Goal: Task Accomplishment & Management: Complete application form

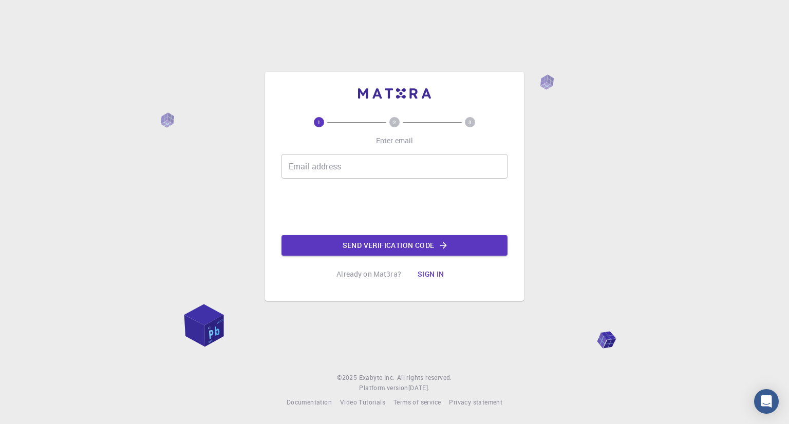
drag, startPoint x: 0, startPoint y: 0, endPoint x: 342, endPoint y: 163, distance: 379.2
click at [342, 163] on input "Email address" at bounding box center [395, 166] width 226 height 25
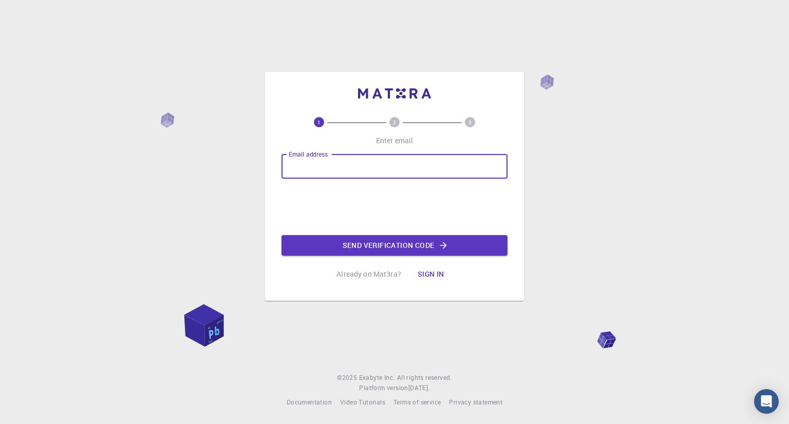
type input "[EMAIL_ADDRESS][DOMAIN_NAME]"
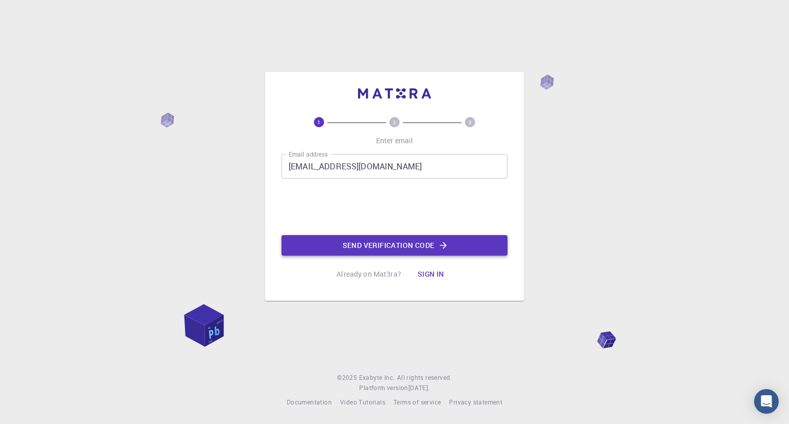
click at [356, 245] on button "Send verification code" at bounding box center [395, 245] width 226 height 21
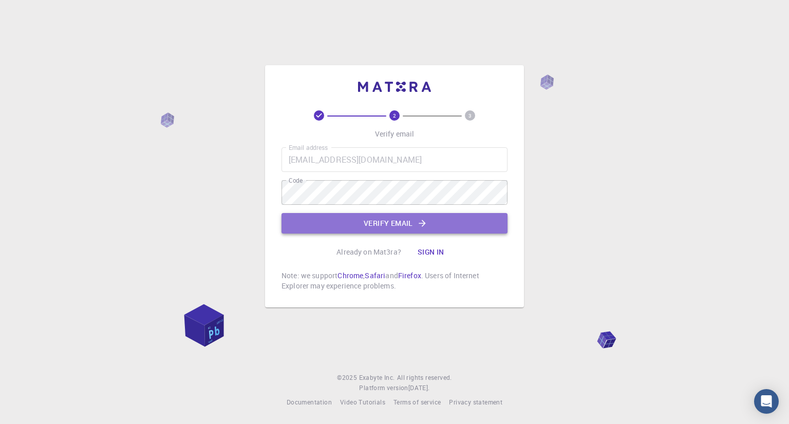
click at [375, 222] on button "Verify email" at bounding box center [395, 223] width 226 height 21
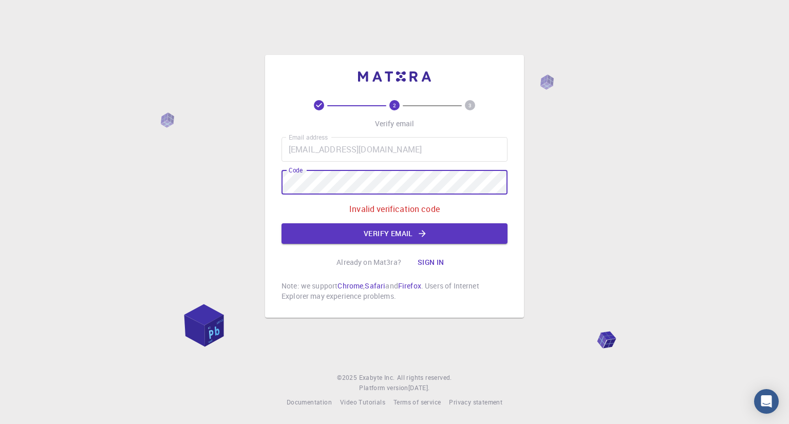
click at [281, 183] on div "2 3 Verify email Email address [EMAIL_ADDRESS][DOMAIN_NAME] Email address Code …" at bounding box center [394, 186] width 259 height 263
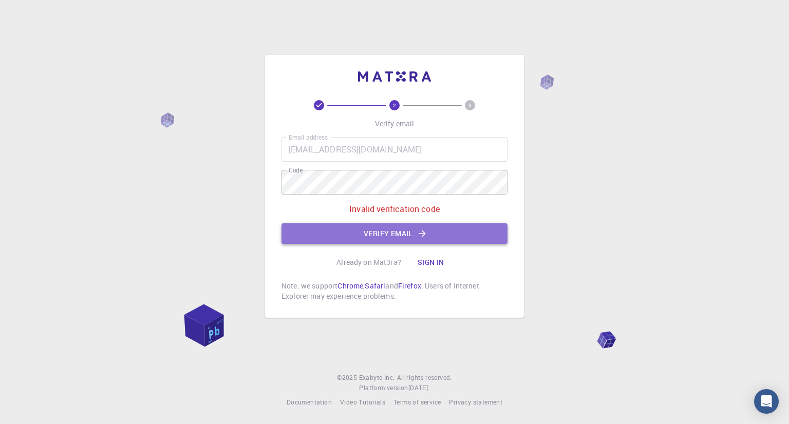
click at [420, 233] on icon "button" at bounding box center [422, 233] width 7 height 7
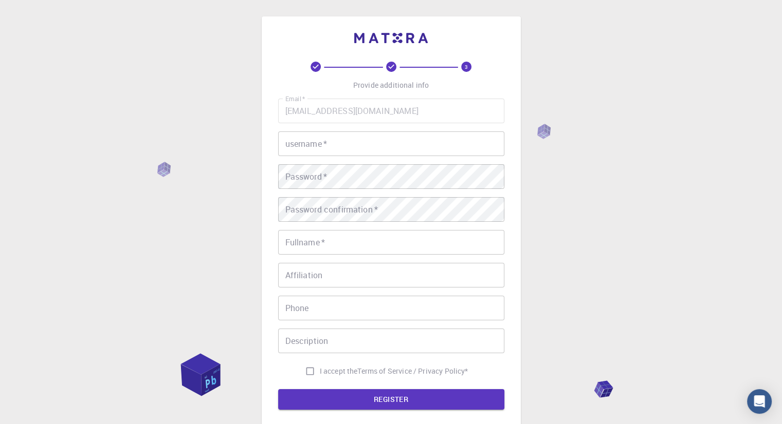
click at [321, 144] on input "username   *" at bounding box center [391, 144] width 226 height 25
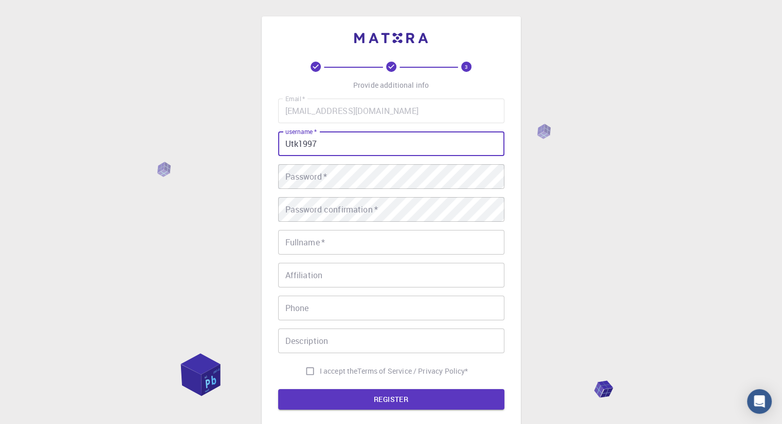
type input "Utk1997"
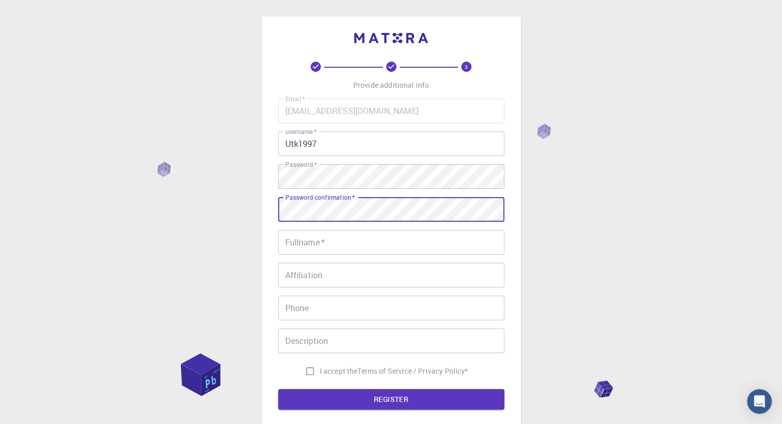
click at [301, 243] on input "Fullname   *" at bounding box center [391, 242] width 226 height 25
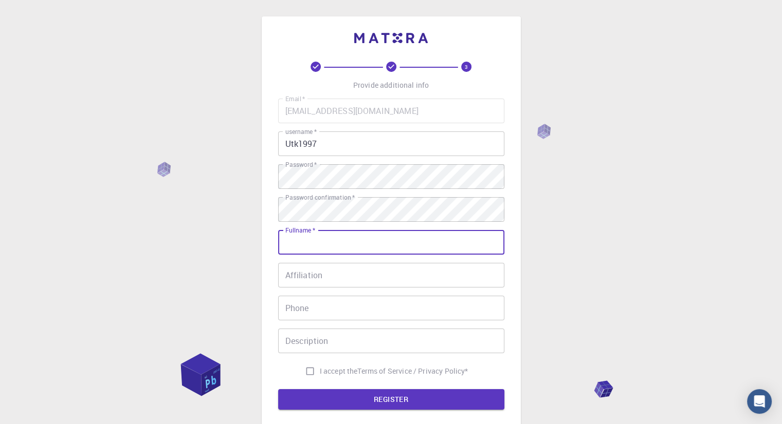
type input "[PERSON_NAME]"
type input "08238037636"
click at [308, 374] on input "I accept the Terms of Service / Privacy Policy *" at bounding box center [310, 372] width 20 height 20
checkbox input "true"
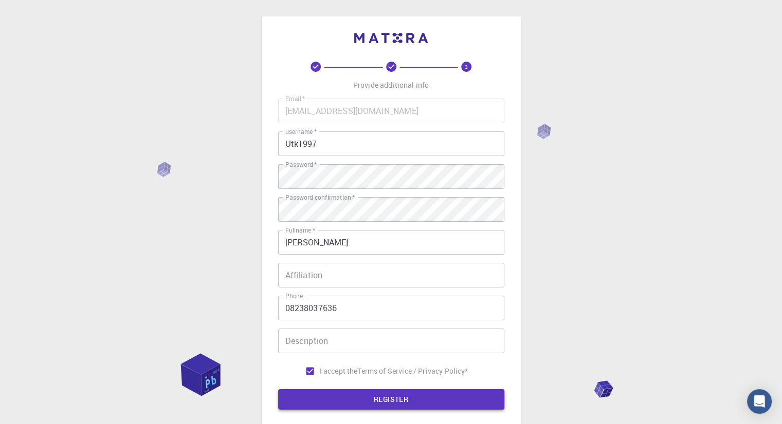
click at [354, 396] on button "REGISTER" at bounding box center [391, 399] width 226 height 21
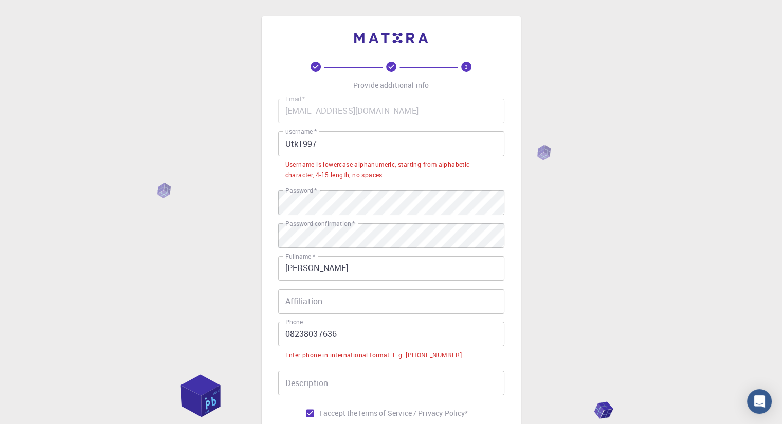
click at [290, 337] on input "08238037636" at bounding box center [391, 334] width 226 height 25
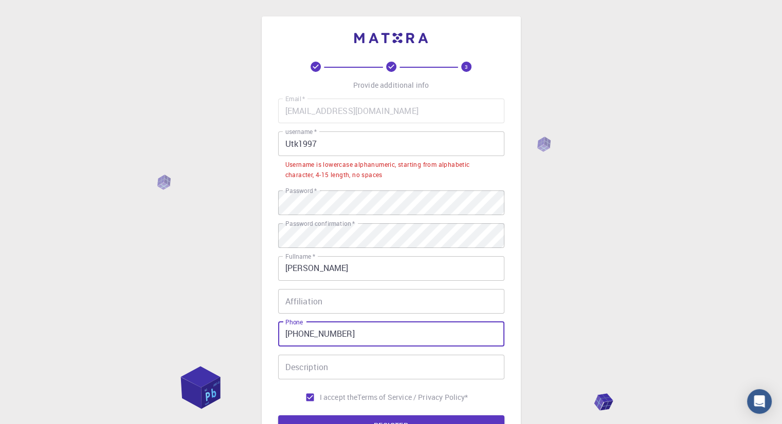
type input "[PHONE_NUMBER]"
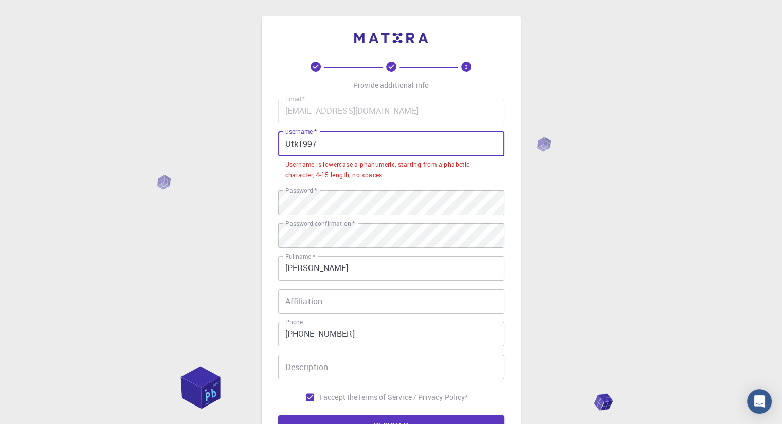
click at [326, 148] on input "Utk1997" at bounding box center [391, 144] width 226 height 25
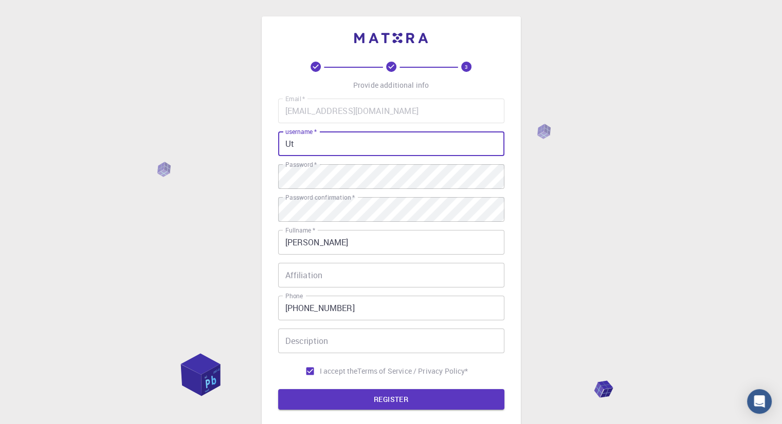
type input "U"
type input "utk1997h"
click at [390, 400] on button "REGISTER" at bounding box center [391, 399] width 226 height 21
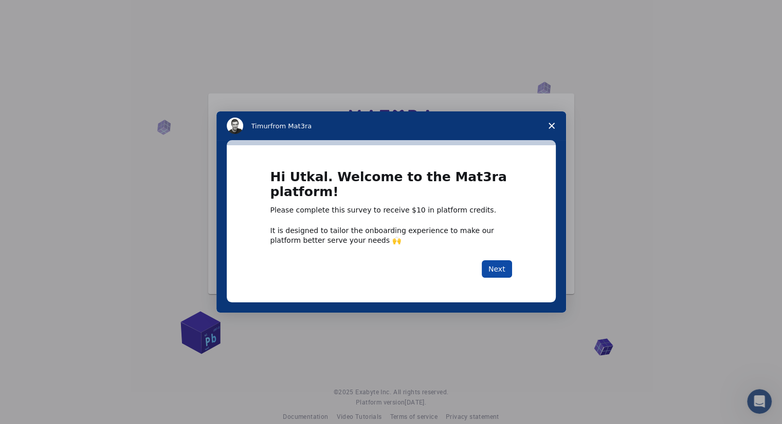
click at [498, 270] on button "Next" at bounding box center [496, 269] width 30 height 17
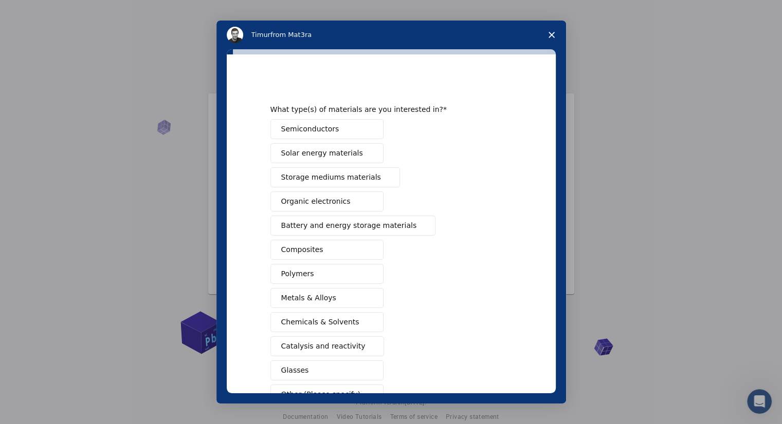
scroll to position [51, 0]
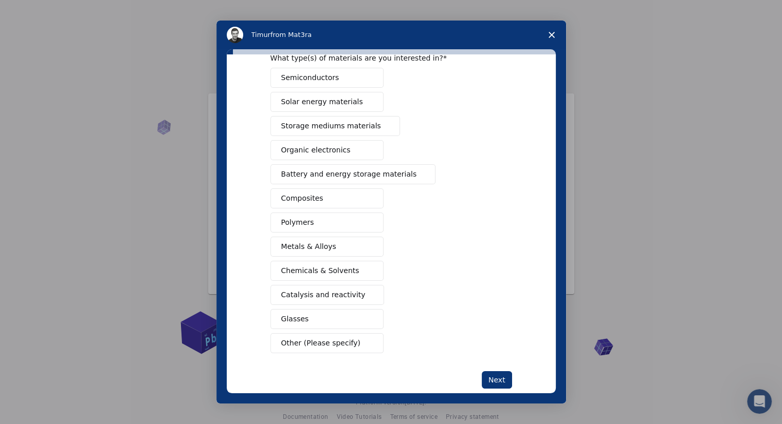
click at [306, 272] on span "Chemicals & Solvents" at bounding box center [320, 271] width 78 height 11
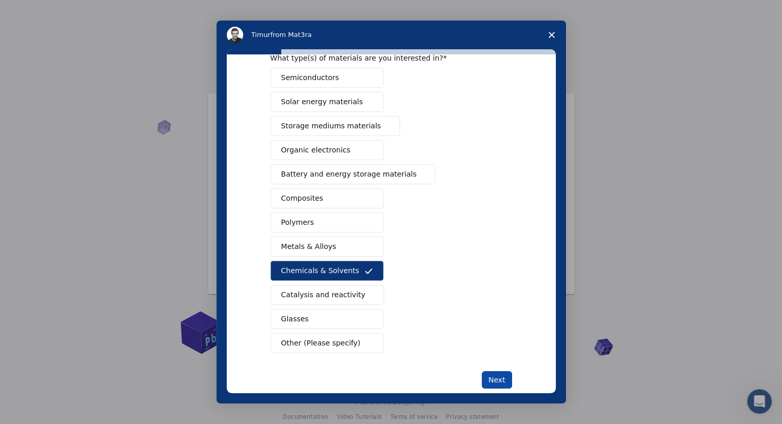
click at [491, 375] on button "Next" at bounding box center [496, 379] width 30 height 17
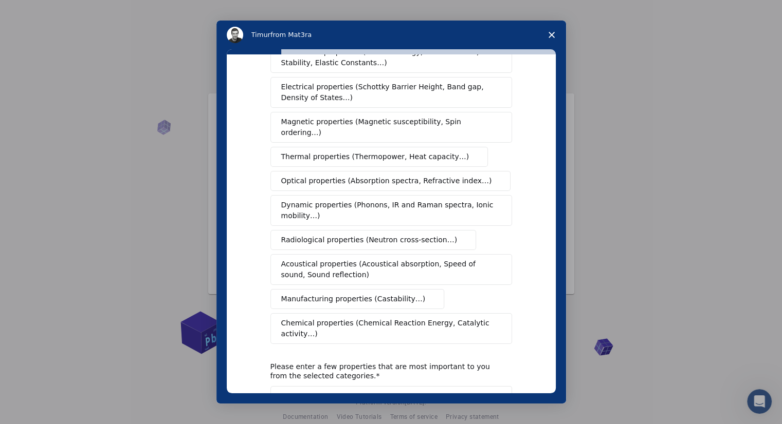
click at [387, 318] on span "Chemical properties (Chemical Reaction Energy, Catalytic activity…)" at bounding box center [387, 329] width 213 height 22
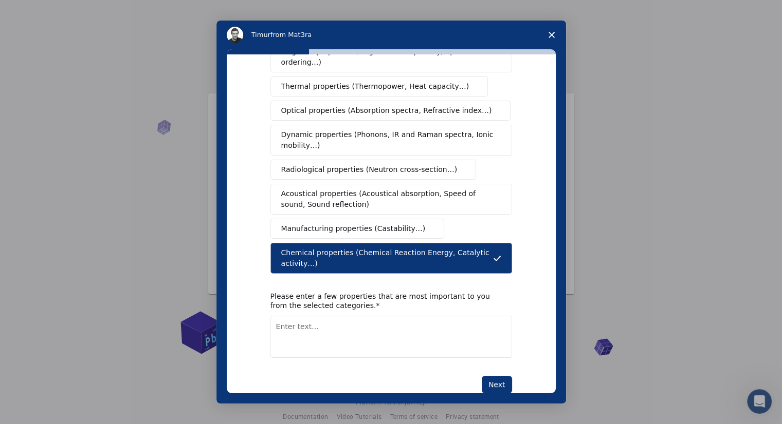
scroll to position [123, 0]
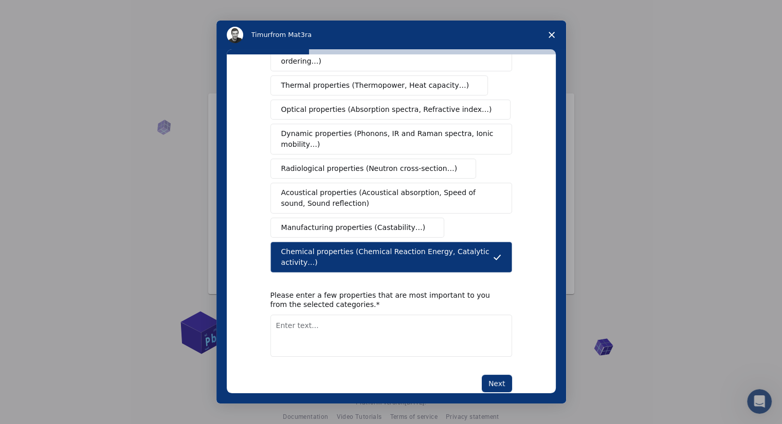
click at [304, 315] on textarea "Enter text..." at bounding box center [390, 336] width 241 height 42
type textarea "need resin preparation"
click at [499, 375] on button "Next" at bounding box center [496, 383] width 30 height 17
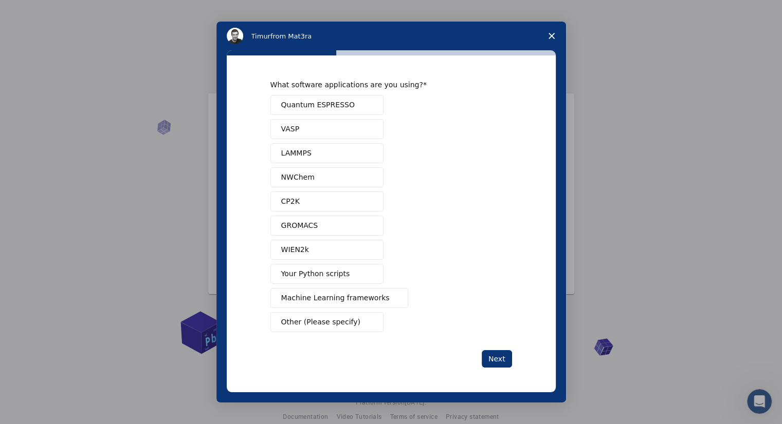
click at [549, 35] on polygon "Close survey" at bounding box center [551, 36] width 6 height 6
